Goal: Find contact information: Find contact information

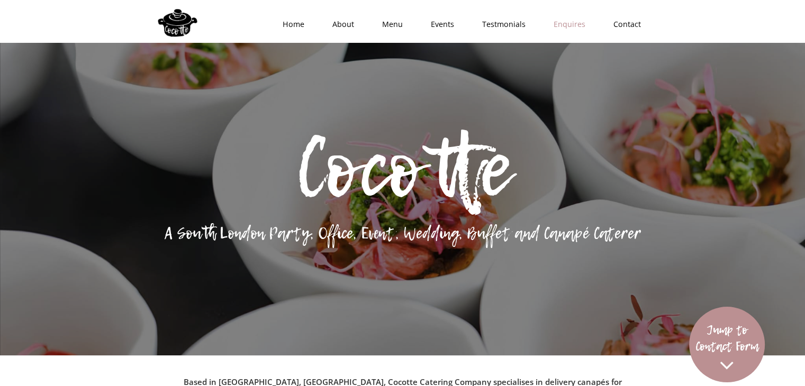
click at [571, 28] on link "Enquires" at bounding box center [566, 24] width 60 height 32
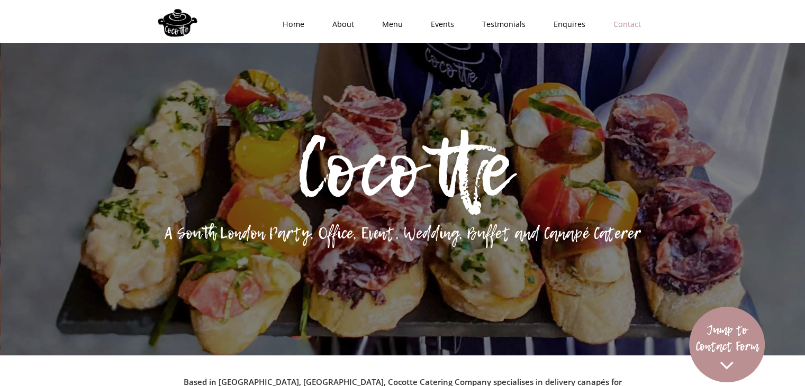
click at [643, 17] on link "Contact" at bounding box center [624, 24] width 56 height 32
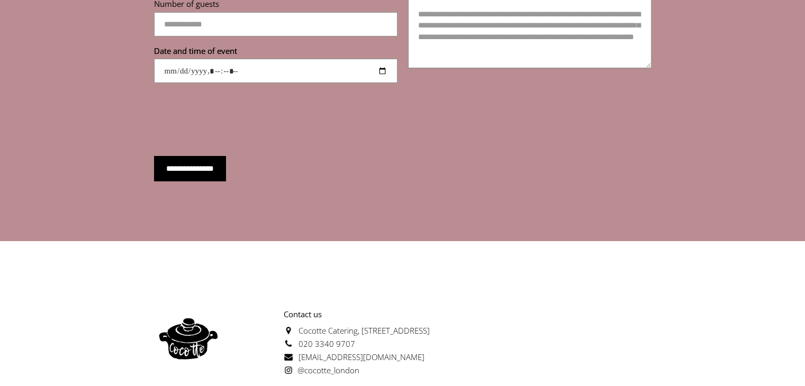
scroll to position [3783, 0]
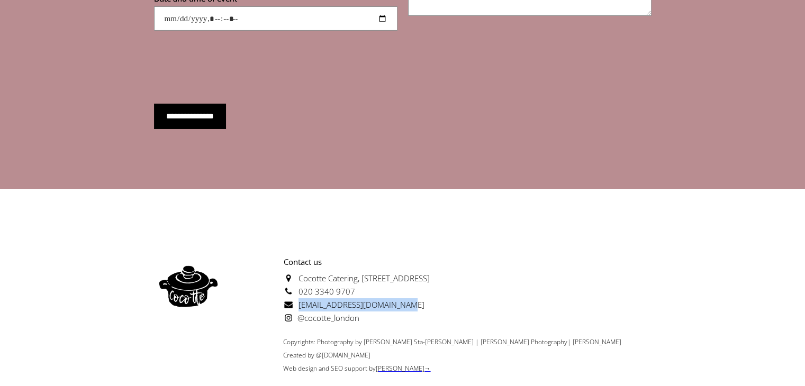
drag, startPoint x: 398, startPoint y: 272, endPoint x: 298, endPoint y: 268, distance: 100.1
click at [298, 268] on p "Contact us [GEOGRAPHIC_DATA][STREET_ADDRESS] 020 3340 9707 [EMAIL_ADDRESS][DOMA…" at bounding box center [326, 290] width 207 height 69
copy span "[EMAIL_ADDRESS][DOMAIN_NAME]"
